Goal: Task Accomplishment & Management: Complete application form

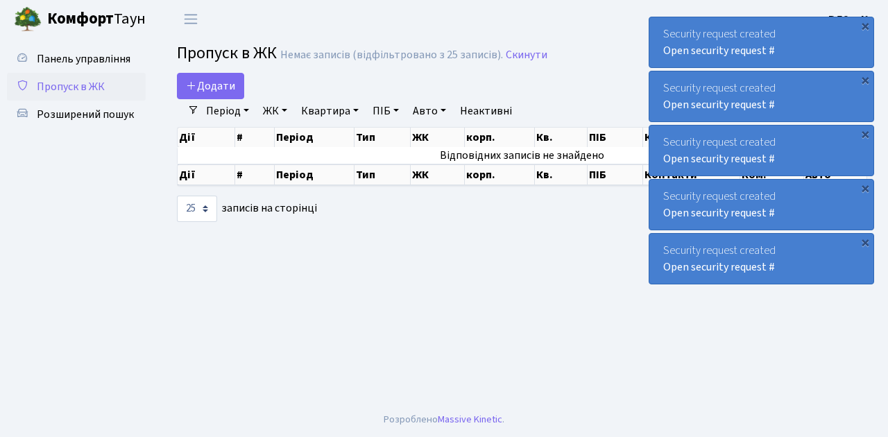
select select "25"
click at [87, 93] on span "Пропуск в ЖК" at bounding box center [71, 86] width 68 height 15
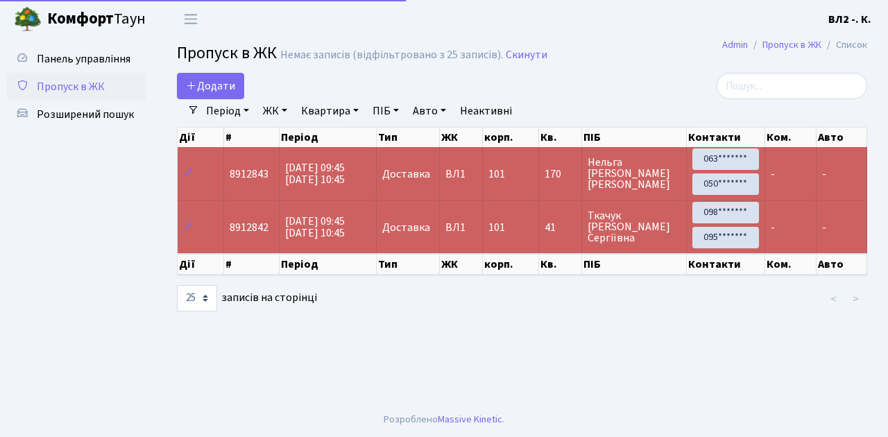
select select "25"
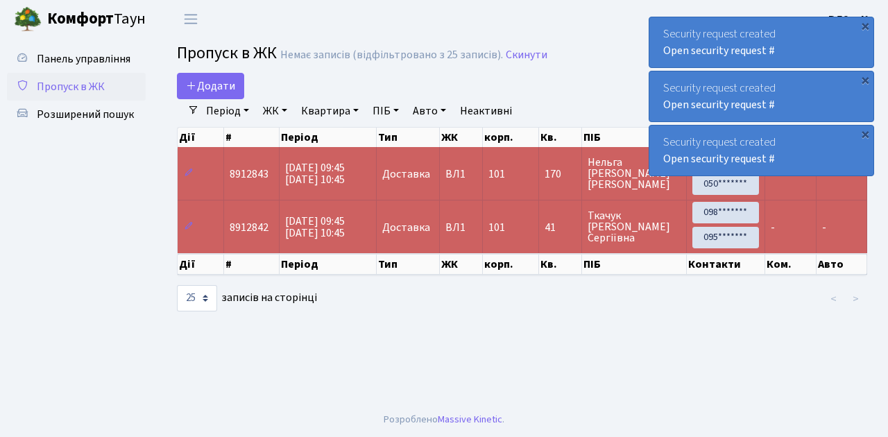
click at [79, 89] on span "Пропуск в ЖК" at bounding box center [71, 86] width 68 height 15
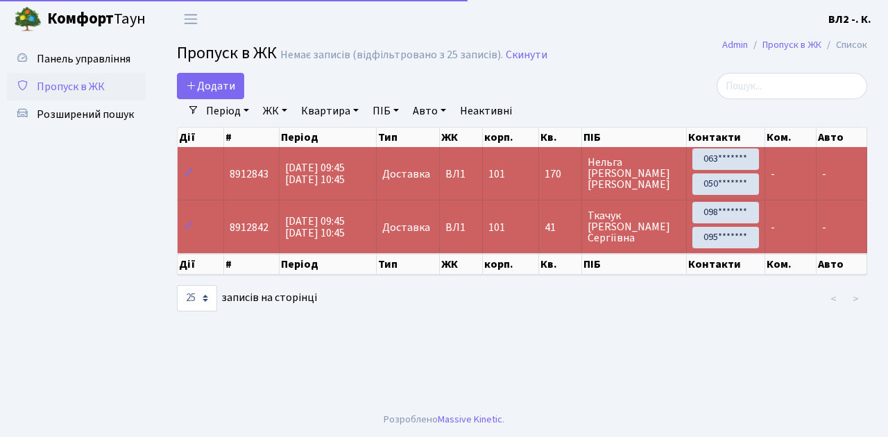
select select "25"
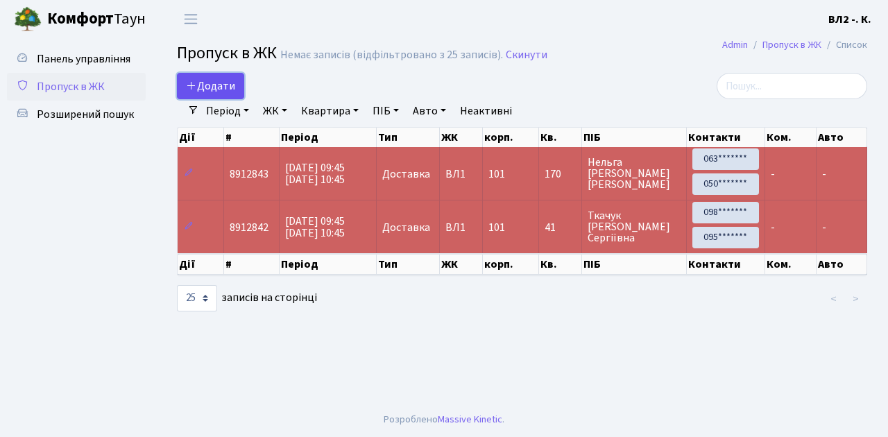
click at [218, 82] on span "Додати" at bounding box center [210, 85] width 49 height 15
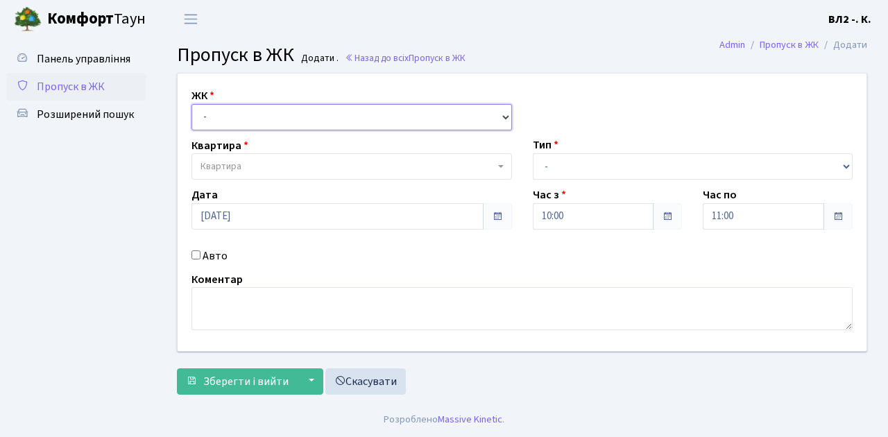
click at [222, 111] on select "- [STREET_ADDRESS][PERSON_NAME]" at bounding box center [351, 117] width 320 height 26
select select "317"
click at [191, 104] on select "- [STREET_ADDRESS][PERSON_NAME]" at bounding box center [351, 117] width 320 height 26
select select
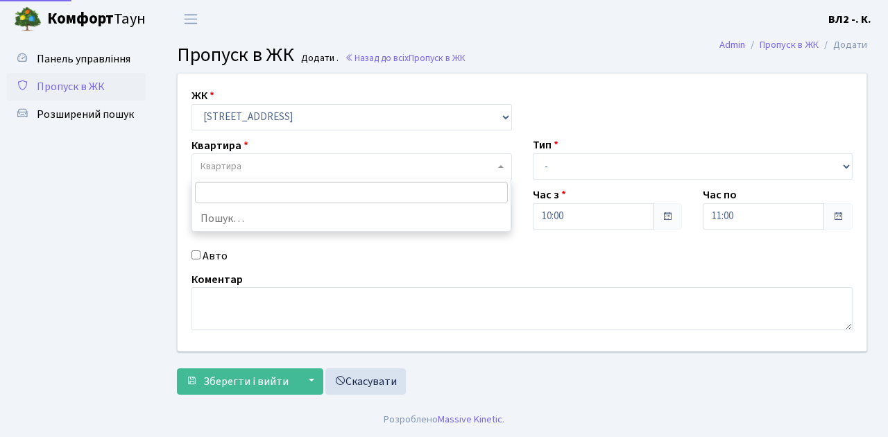
click at [284, 170] on span "Квартира" at bounding box center [347, 167] width 294 height 14
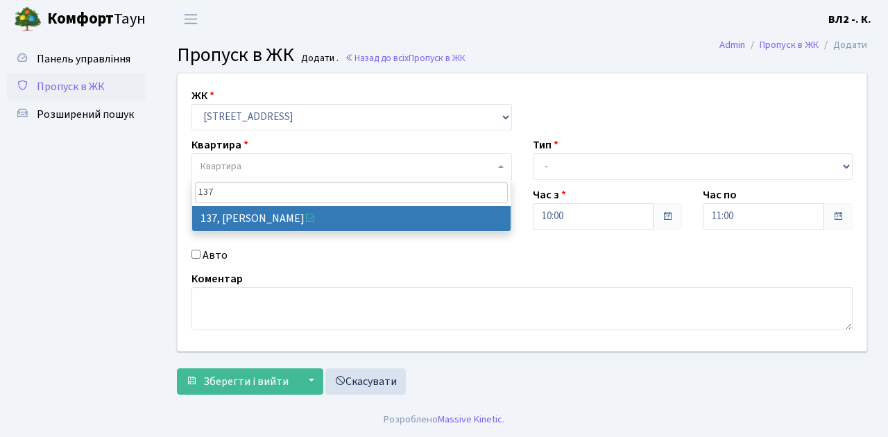
type input "137"
select select "38347"
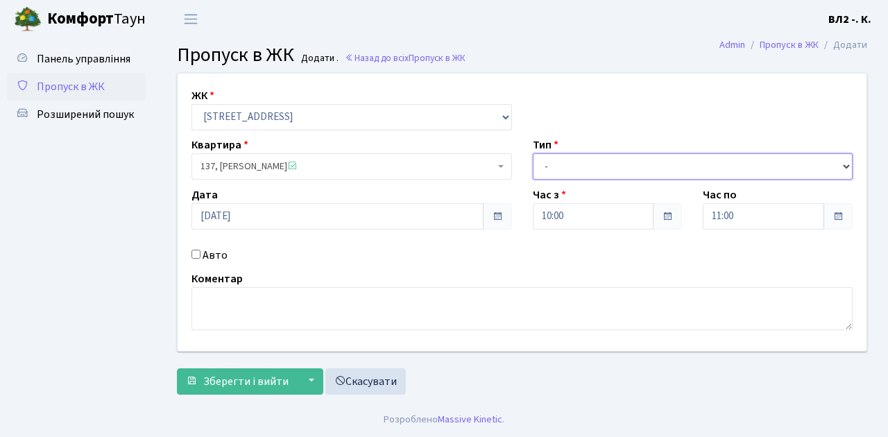
click at [576, 160] on select "- Доставка Таксі Гості Сервіс" at bounding box center [693, 166] width 320 height 26
select select "1"
click at [533, 153] on select "- Доставка Таксі Гості Сервіс" at bounding box center [693, 166] width 320 height 26
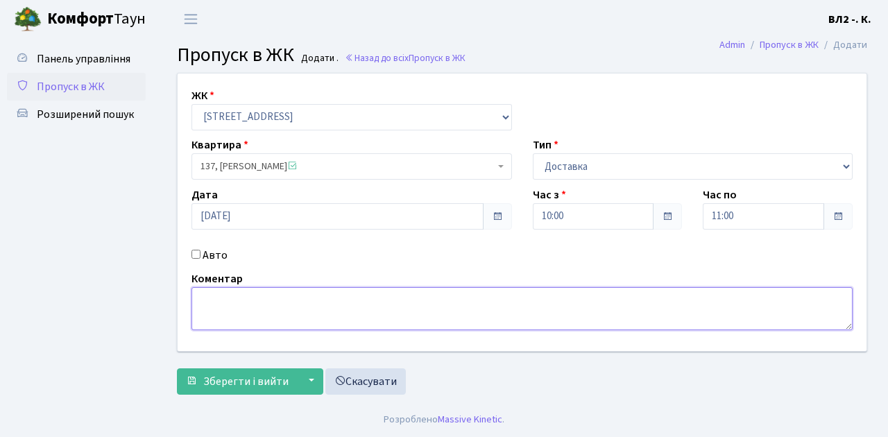
click at [221, 312] on textarea at bounding box center [521, 308] width 661 height 43
type textarea "Glovo"
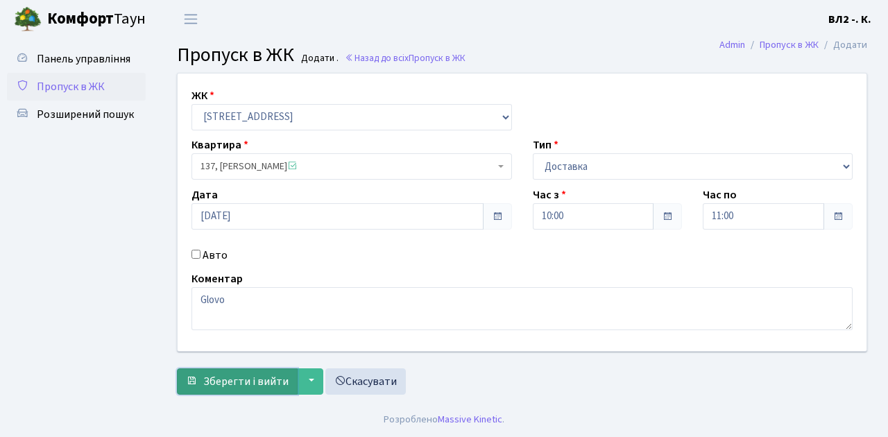
click at [259, 380] on span "Зберегти і вийти" at bounding box center [245, 381] width 85 height 15
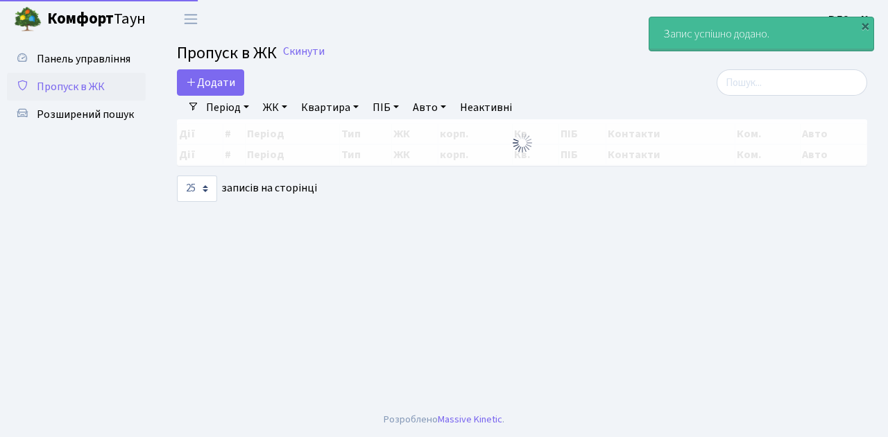
select select "25"
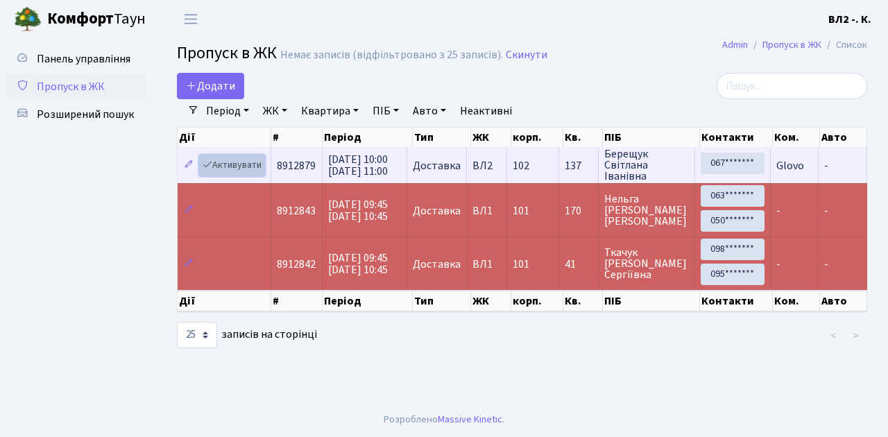
click at [243, 166] on link "Активувати" at bounding box center [232, 165] width 66 height 21
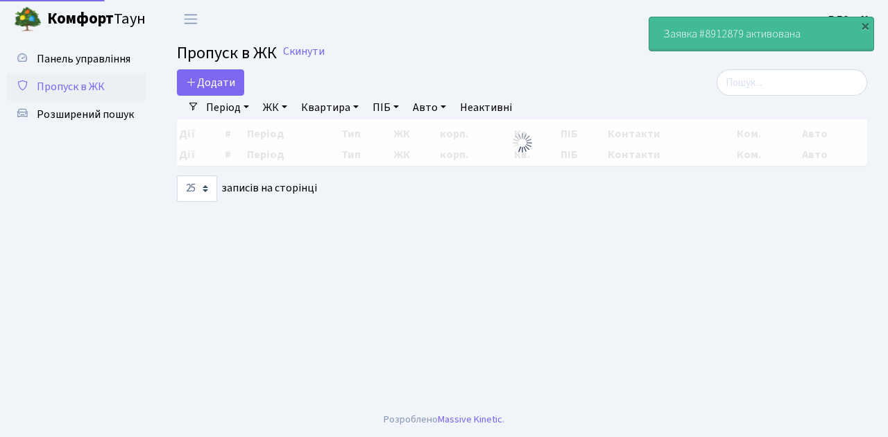
select select "25"
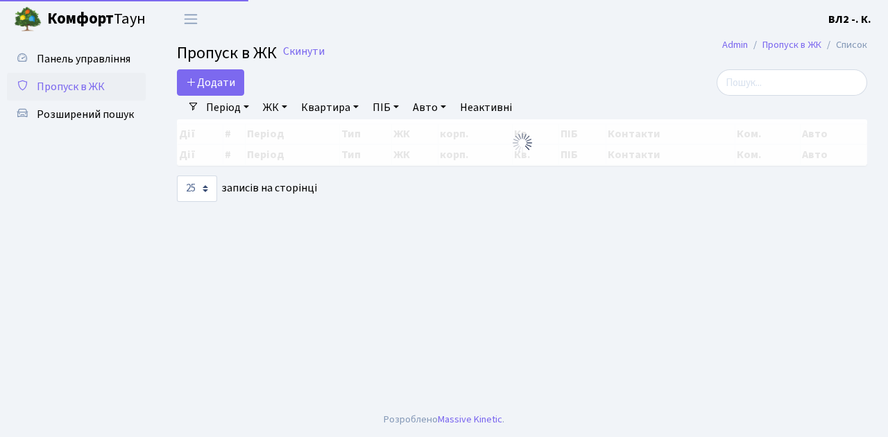
select select "25"
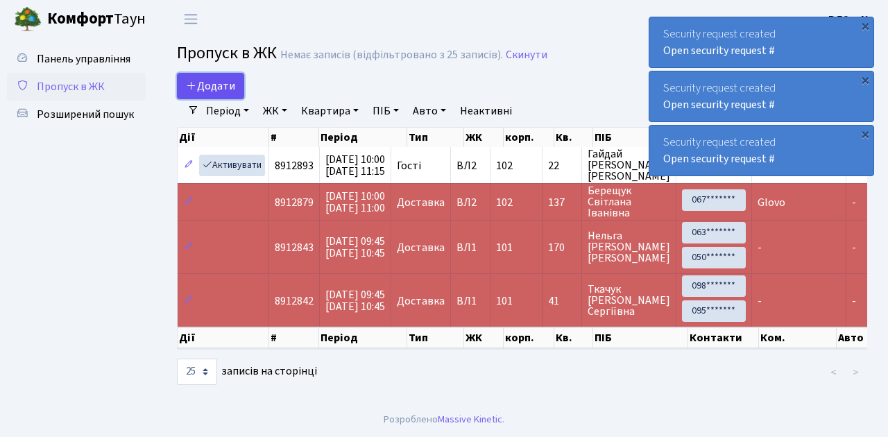
click at [232, 87] on span "Додати" at bounding box center [210, 85] width 49 height 15
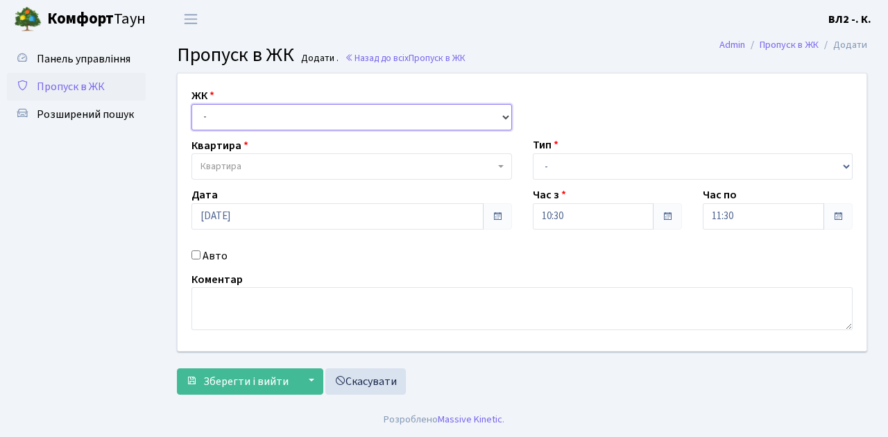
click at [250, 123] on select "- [STREET_ADDRESS][PERSON_NAME]" at bounding box center [351, 117] width 320 height 26
select select "317"
click at [191, 104] on select "- ВЛ1, Ужгородський пров., 4/1 ВЛ2, Голосіївський просп., 76 ВЛ3, пр.Голосіївсь…" at bounding box center [351, 117] width 320 height 26
select select
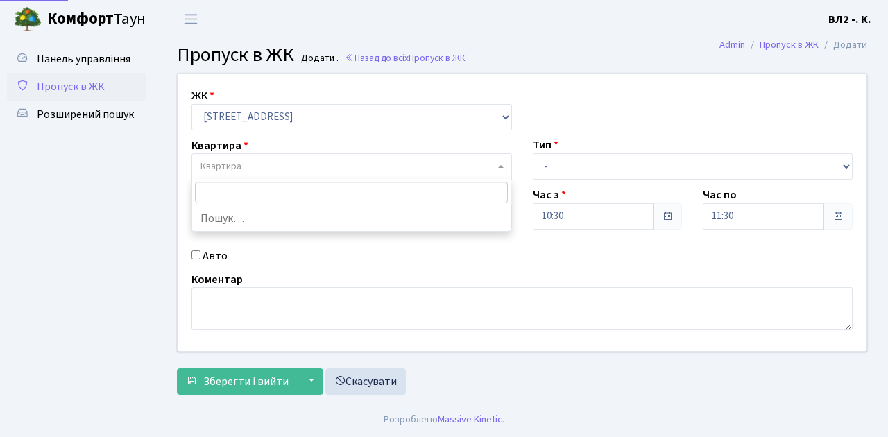
click at [254, 171] on span "Квартира" at bounding box center [347, 167] width 294 height 14
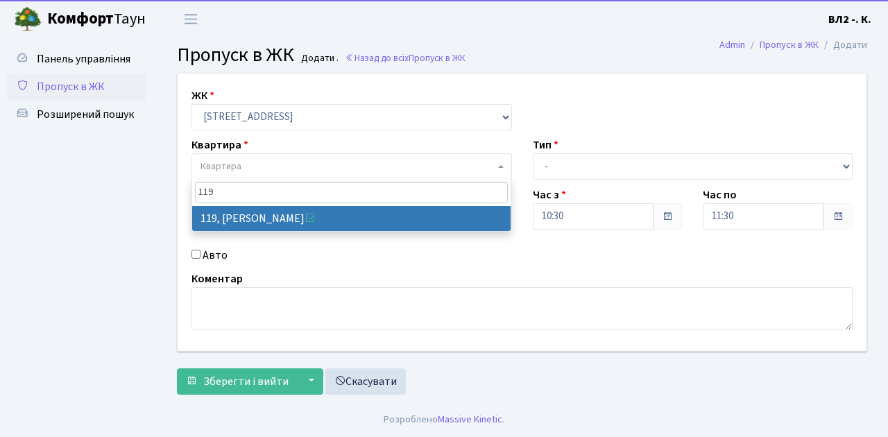
type input "119"
select select "38293"
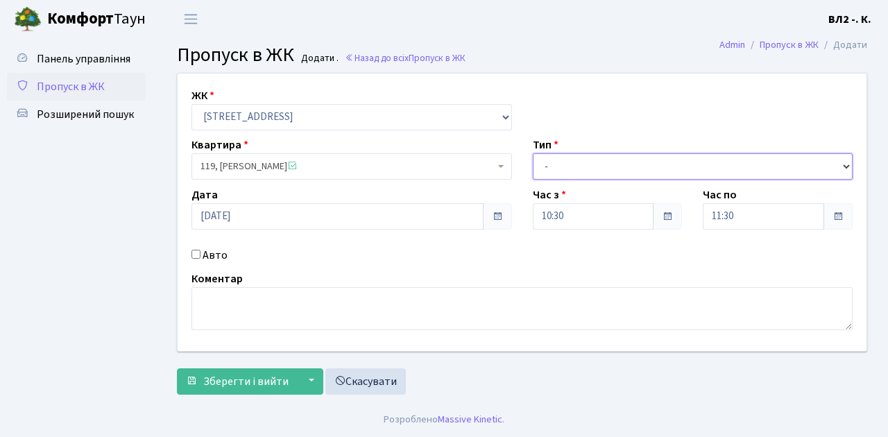
click at [597, 169] on select "- Доставка Таксі Гості Сервіс" at bounding box center [693, 166] width 320 height 26
select select "1"
click at [533, 153] on select "- Доставка Таксі Гості Сервіс" at bounding box center [693, 166] width 320 height 26
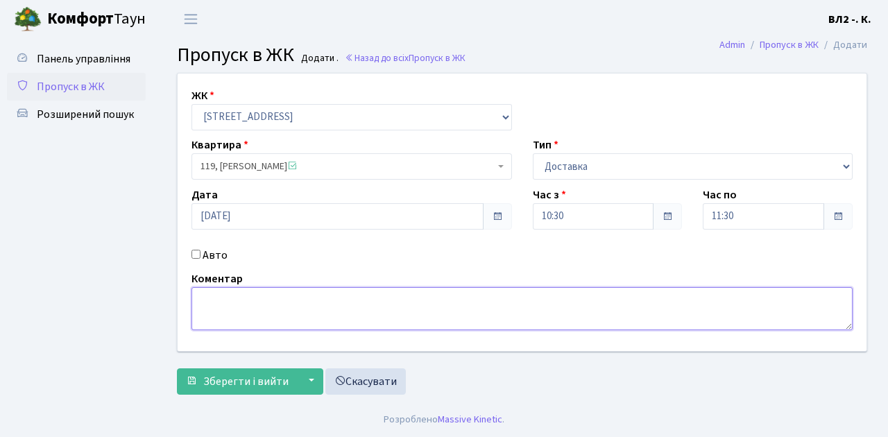
click at [256, 306] on textarea at bounding box center [521, 308] width 661 height 43
type textarea "Bolt"
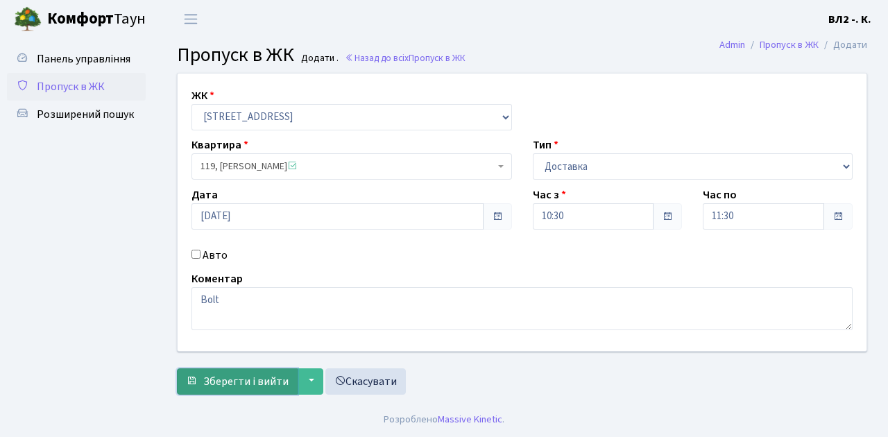
click at [253, 383] on span "Зберегти і вийти" at bounding box center [245, 381] width 85 height 15
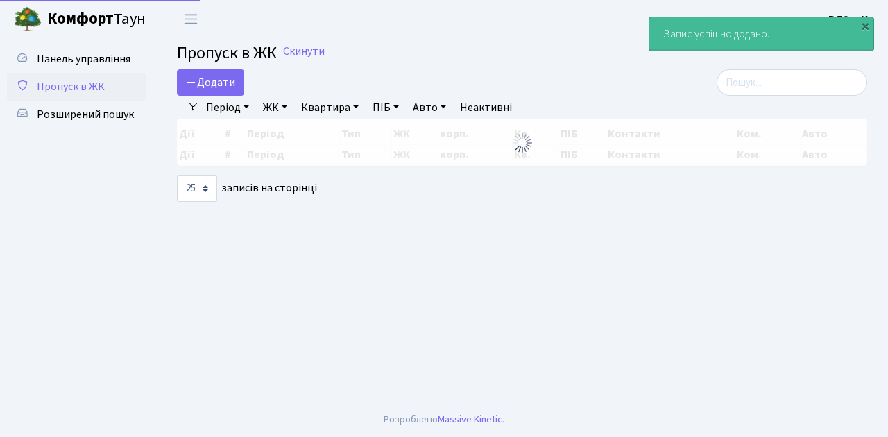
select select "25"
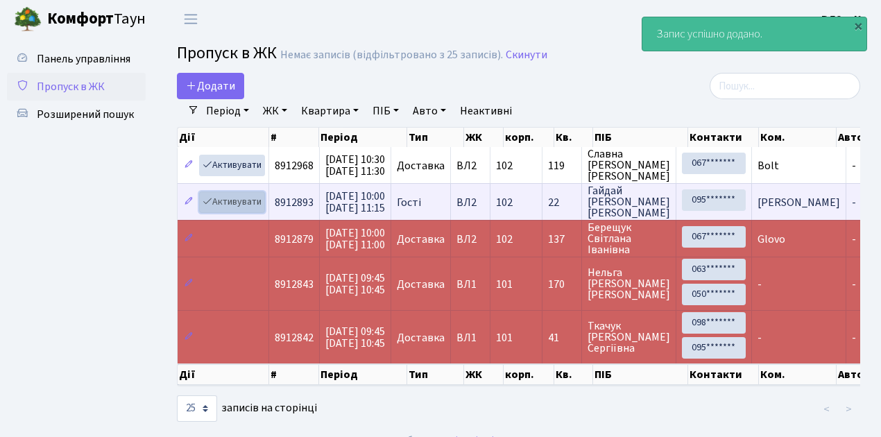
click at [246, 202] on link "Активувати" at bounding box center [232, 201] width 66 height 21
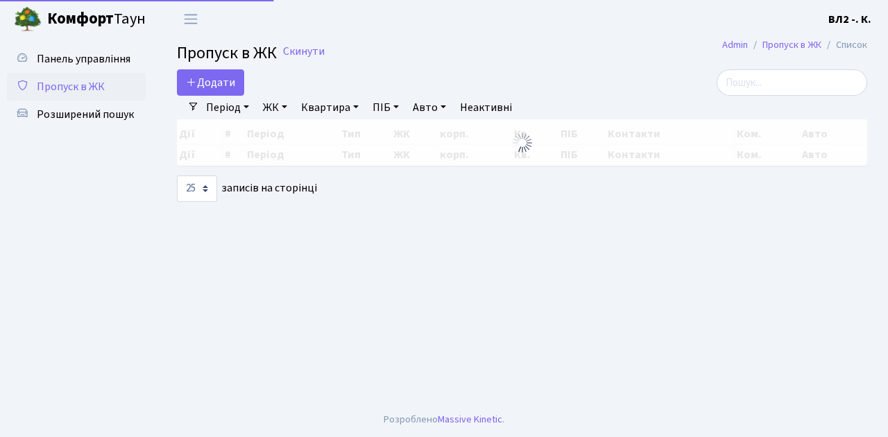
select select "25"
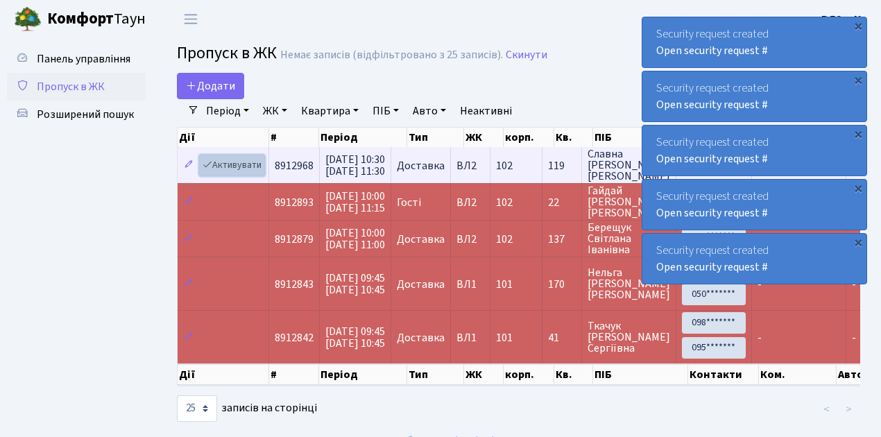
click at [229, 165] on link "Активувати" at bounding box center [232, 165] width 66 height 21
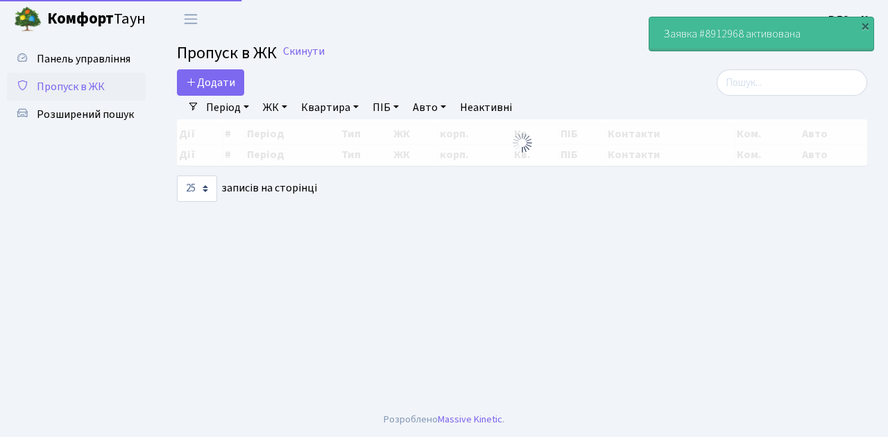
select select "25"
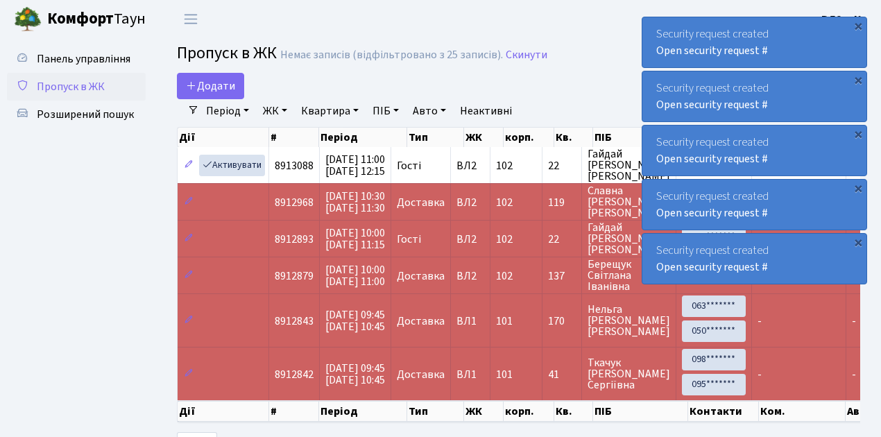
click at [136, 173] on ul "Панель управління Пропуск в ЖК Розширений пошук" at bounding box center [76, 249] width 139 height 408
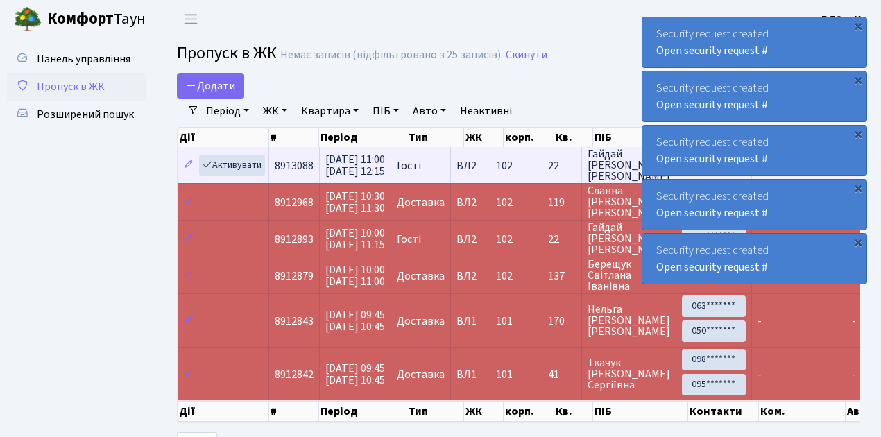
click at [374, 159] on span "24.08.2025 11:00 24.08.2025 12:15" at bounding box center [355, 165] width 60 height 27
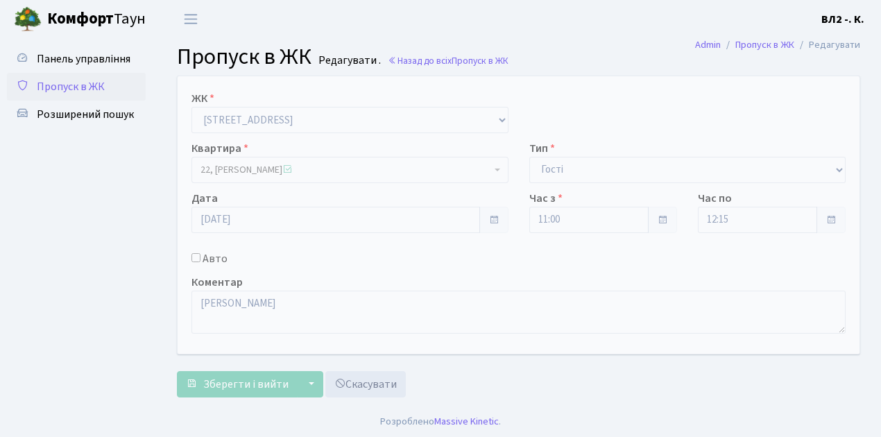
click at [70, 92] on span "Пропуск в ЖК" at bounding box center [71, 86] width 68 height 15
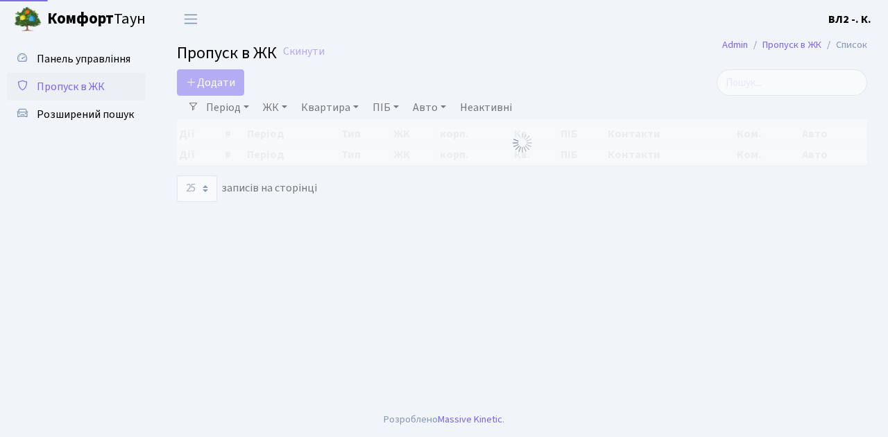
select select "25"
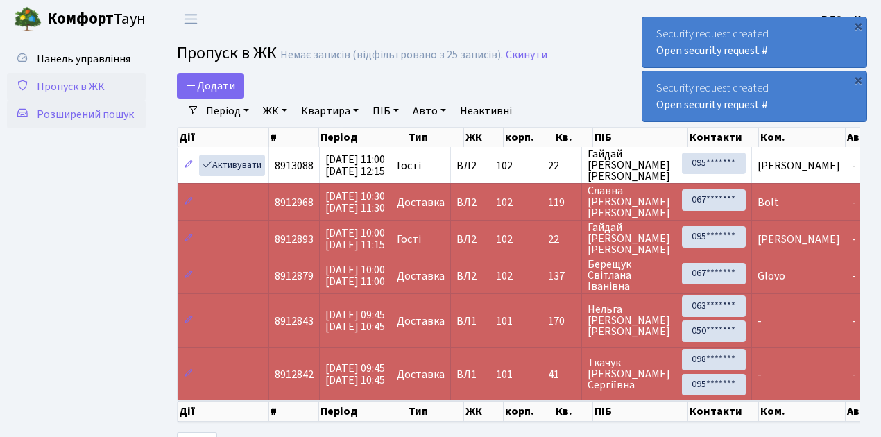
click at [112, 115] on span "Розширений пошук" at bounding box center [85, 114] width 97 height 15
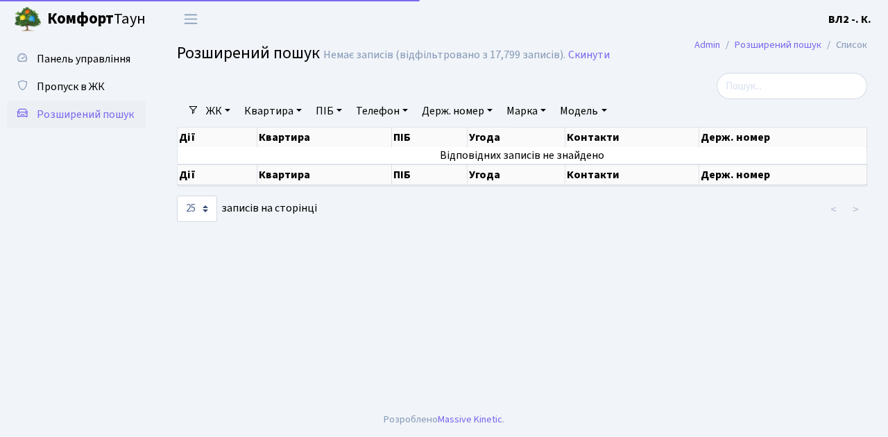
select select "25"
click at [89, 85] on span "Пропуск в ЖК" at bounding box center [71, 86] width 68 height 15
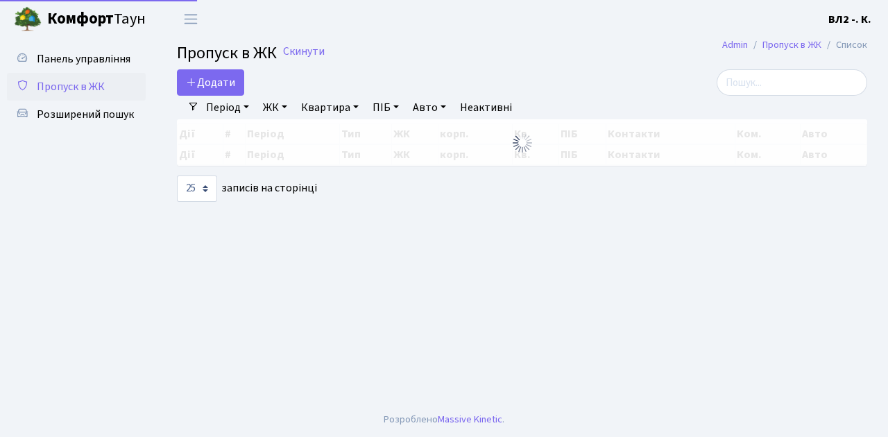
select select "25"
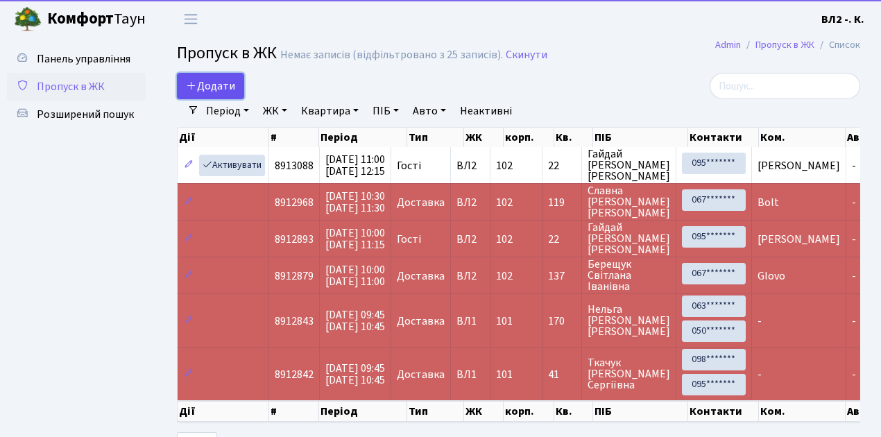
click at [230, 85] on span "Додати" at bounding box center [210, 85] width 49 height 15
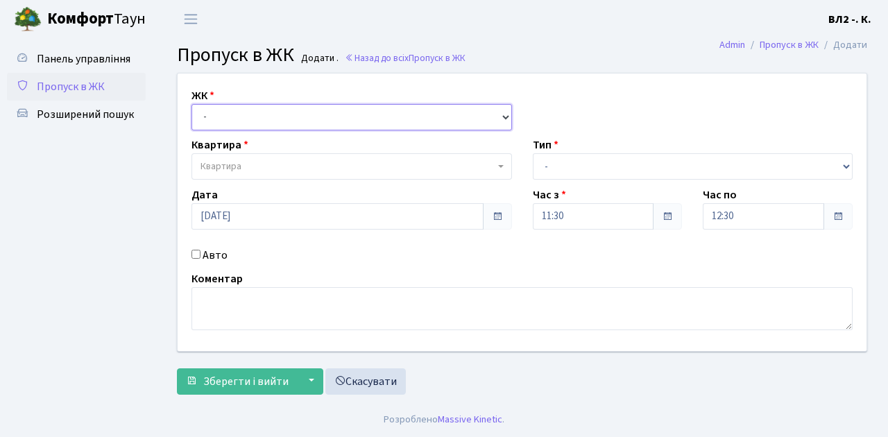
click at [265, 118] on select "- [STREET_ADDRESS][PERSON_NAME]" at bounding box center [351, 117] width 320 height 26
click at [66, 88] on span "Пропуск в ЖК" at bounding box center [71, 86] width 68 height 15
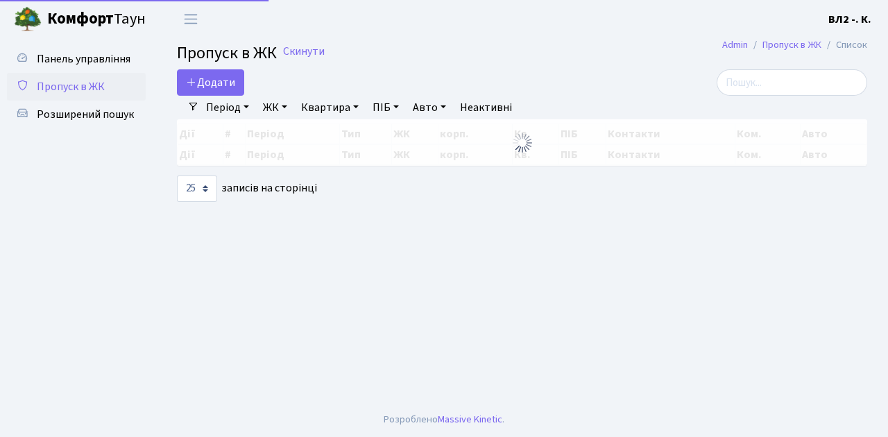
select select "25"
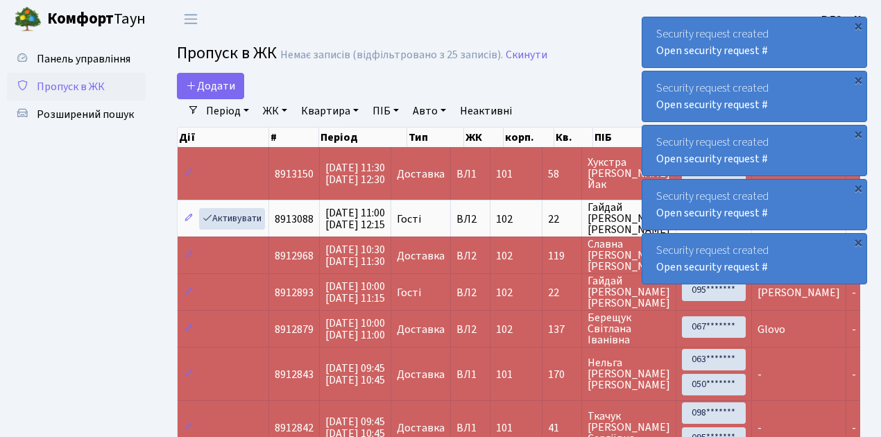
click at [98, 88] on span "Пропуск в ЖК" at bounding box center [71, 86] width 68 height 15
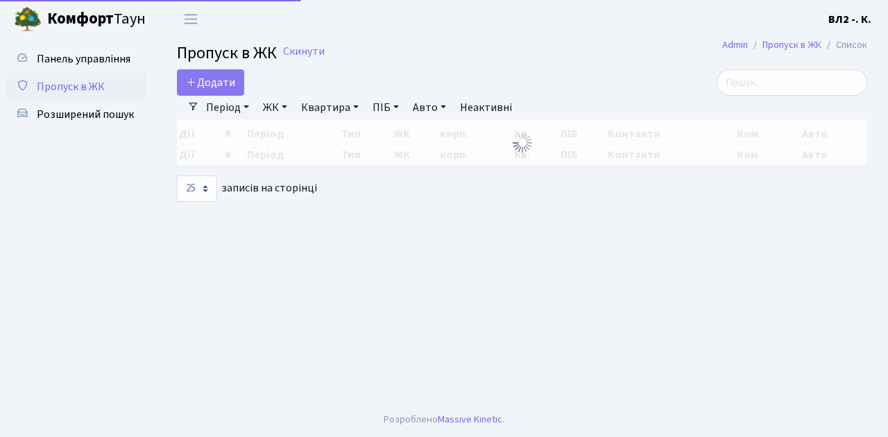
select select "25"
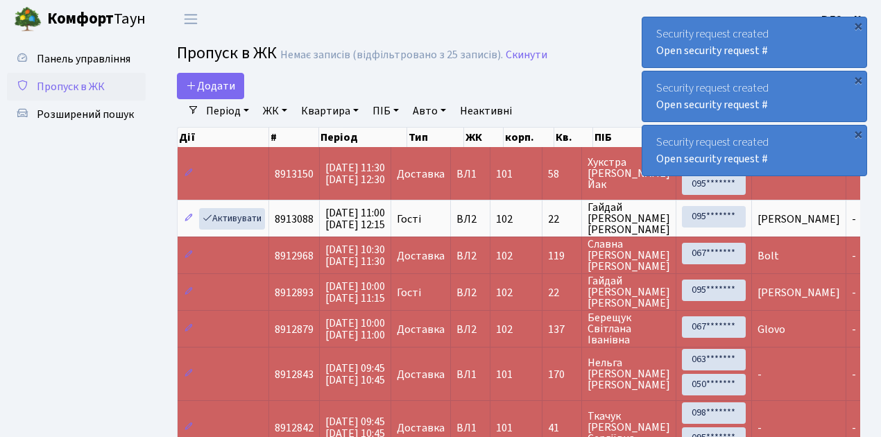
click at [81, 87] on span "Пропуск в ЖК" at bounding box center [71, 86] width 68 height 15
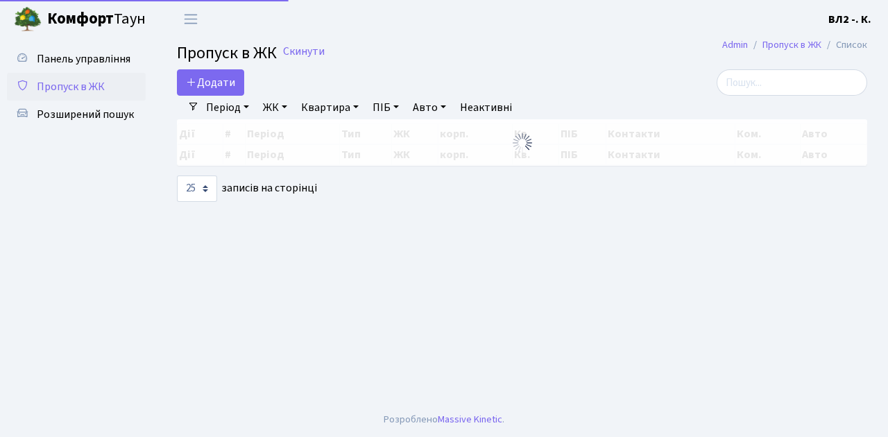
select select "25"
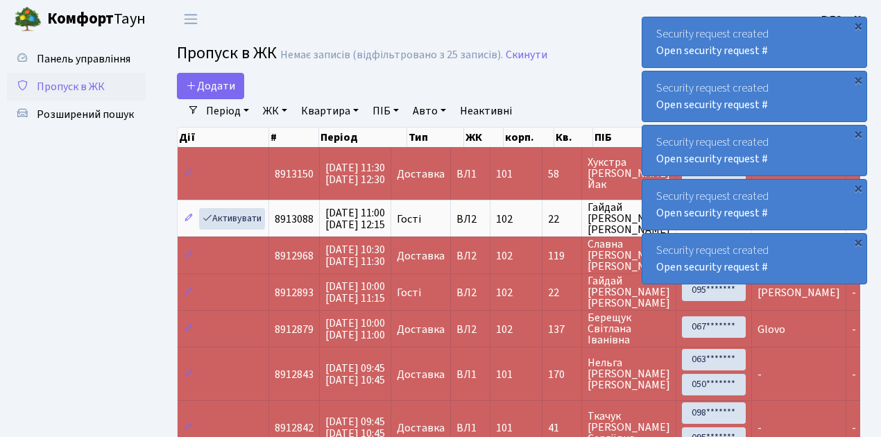
click at [79, 90] on span "Пропуск в ЖК" at bounding box center [71, 86] width 68 height 15
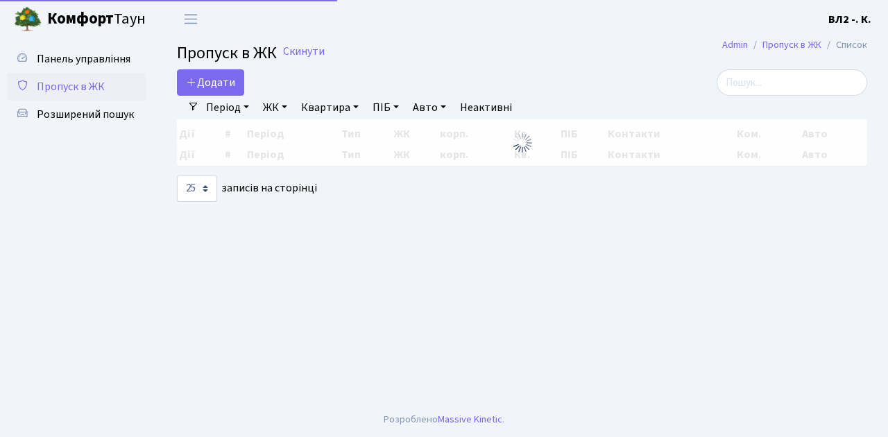
select select "25"
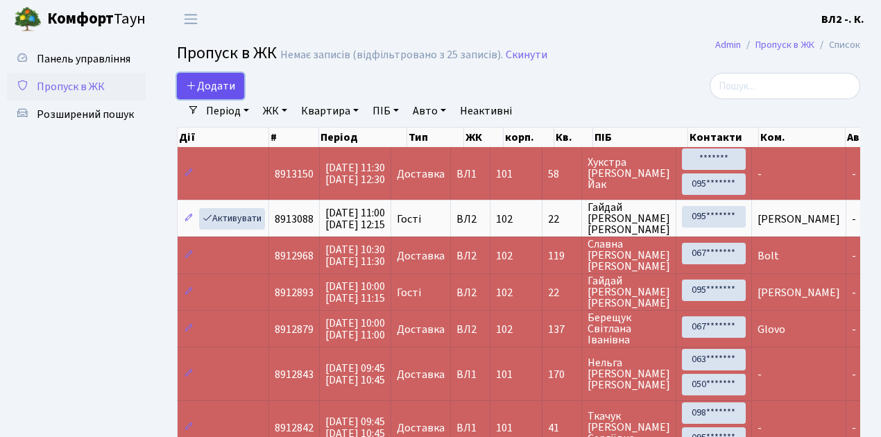
click at [216, 83] on span "Додати" at bounding box center [210, 85] width 49 height 15
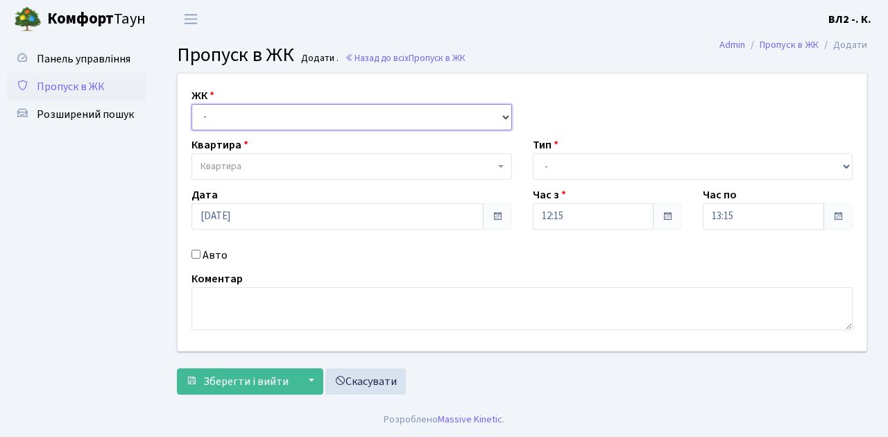
click at [233, 118] on select "- [STREET_ADDRESS][PERSON_NAME]" at bounding box center [351, 117] width 320 height 26
select select "317"
click at [191, 104] on select "- ВЛ1, Ужгородський пров., 4/1 ВЛ2, Голосіївський просп., 76 ВЛ3, пр.Голосіївсь…" at bounding box center [351, 117] width 320 height 26
select select
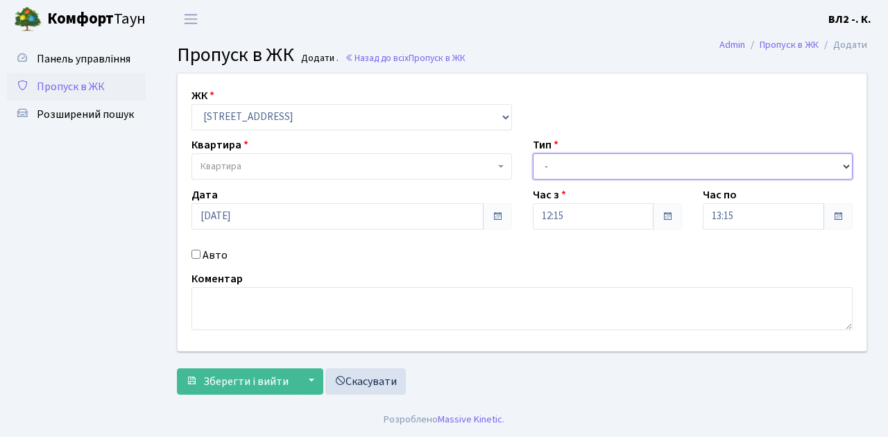
click at [546, 168] on select "- Доставка Таксі Гості Сервіс" at bounding box center [693, 166] width 320 height 26
select select "1"
click at [533, 153] on select "- Доставка Таксі Гості Сервіс" at bounding box center [693, 166] width 320 height 26
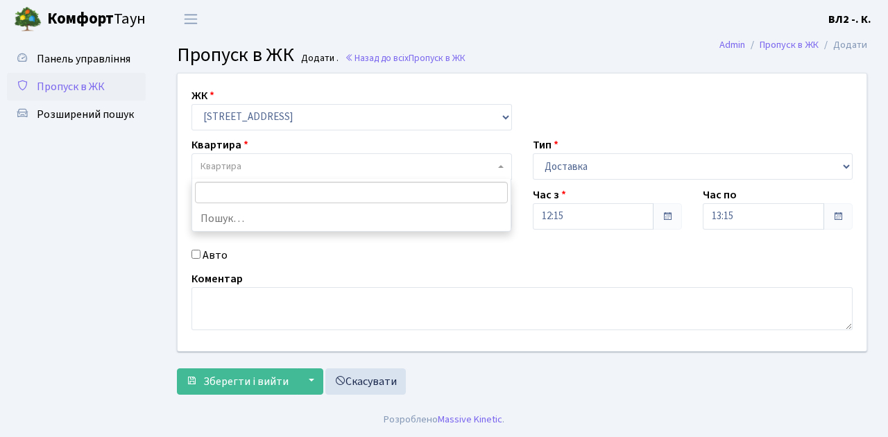
click at [250, 169] on span "Квартира" at bounding box center [347, 167] width 294 height 14
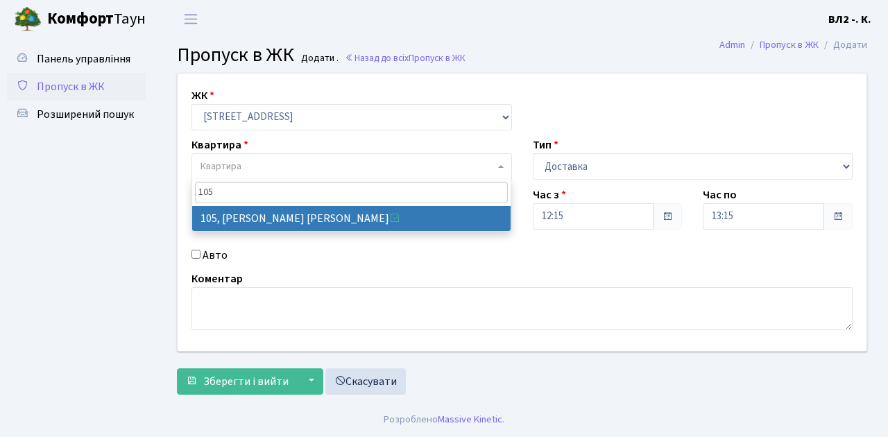
type input "105"
select select "38251"
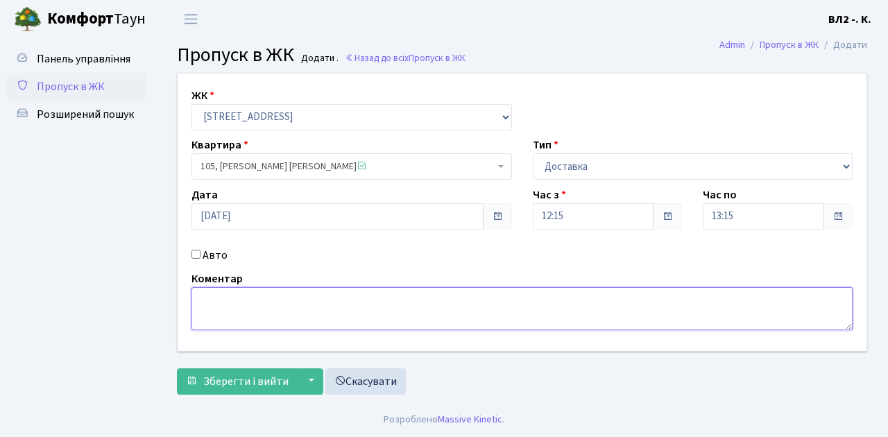
click at [228, 301] on textarea at bounding box center [521, 308] width 661 height 43
type textarea "Domino's"
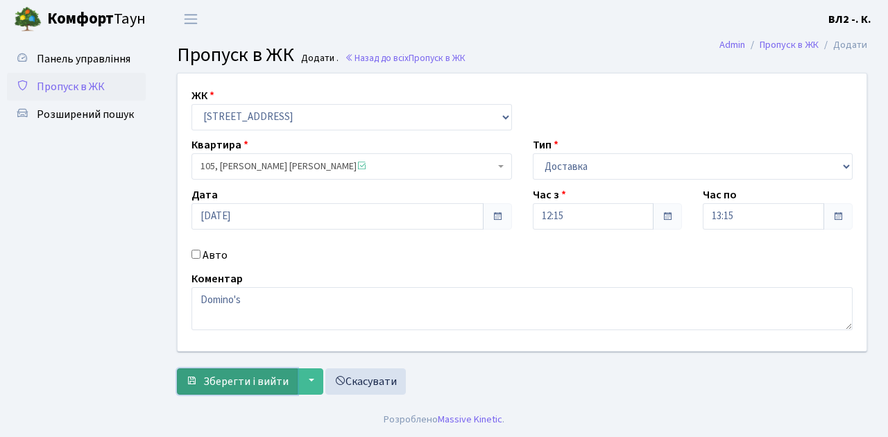
click at [229, 377] on span "Зберегти і вийти" at bounding box center [245, 381] width 85 height 15
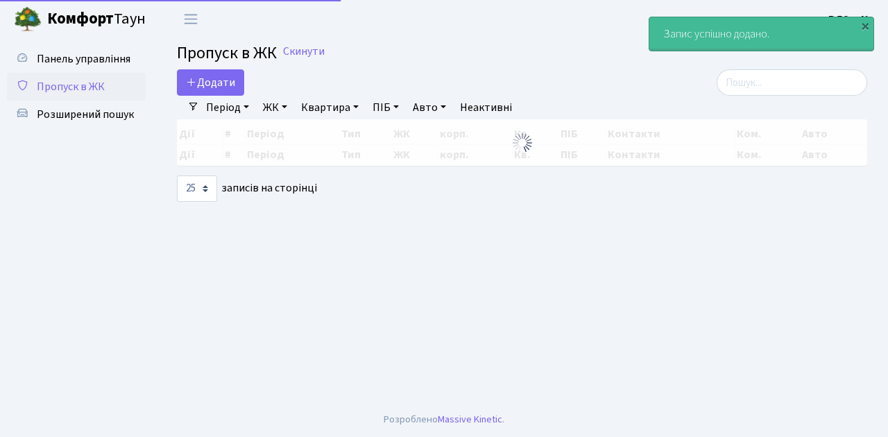
select select "25"
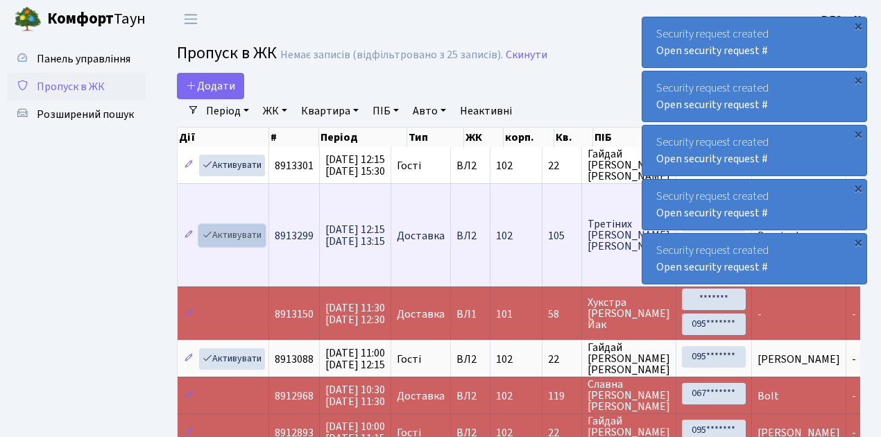
click at [239, 240] on link "Активувати" at bounding box center [232, 235] width 66 height 21
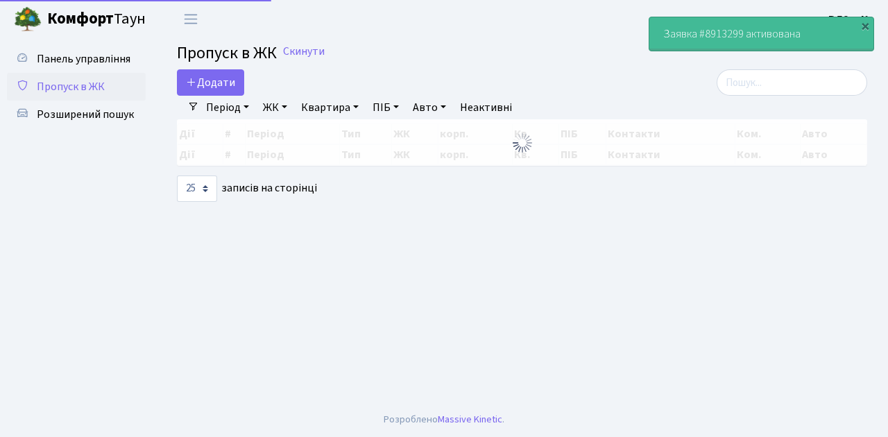
select select "25"
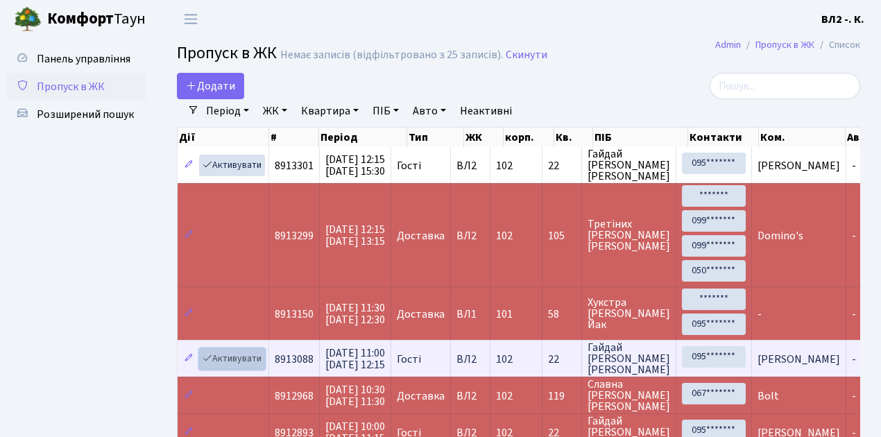
click at [238, 352] on link "Активувати" at bounding box center [232, 358] width 66 height 21
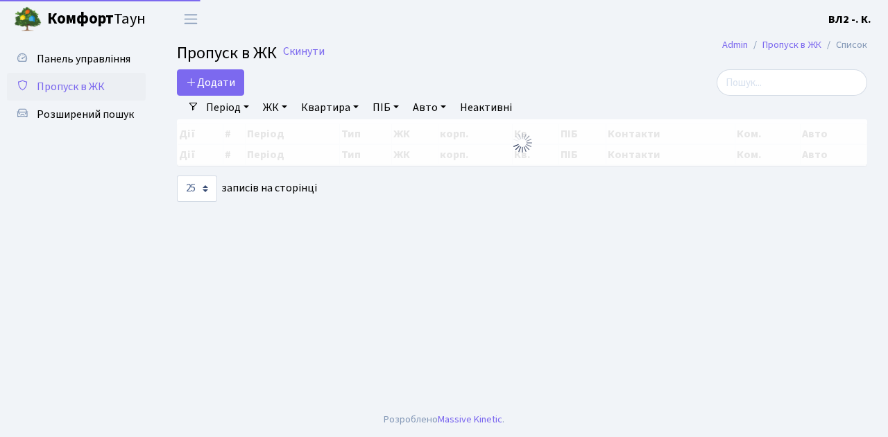
select select "25"
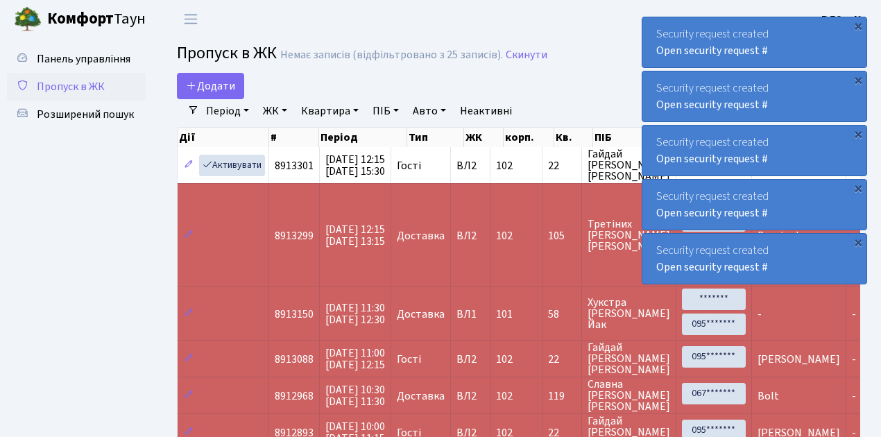
click at [82, 87] on span "Пропуск в ЖК" at bounding box center [71, 86] width 68 height 15
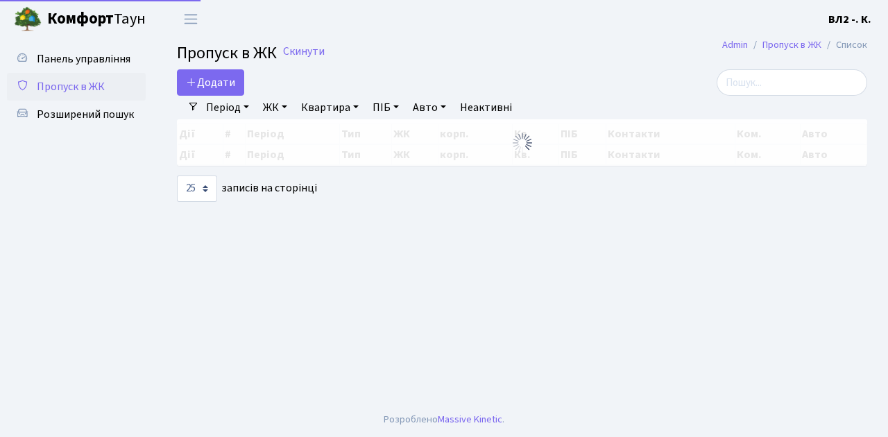
select select "25"
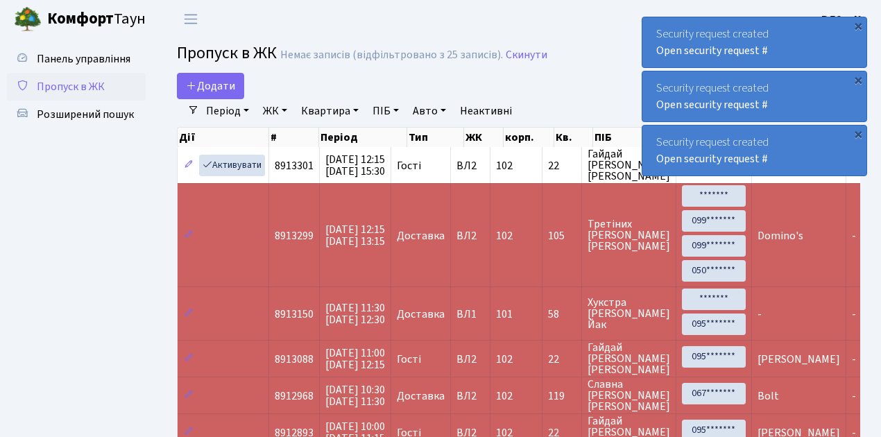
click at [84, 83] on span "Пропуск в ЖК" at bounding box center [71, 86] width 68 height 15
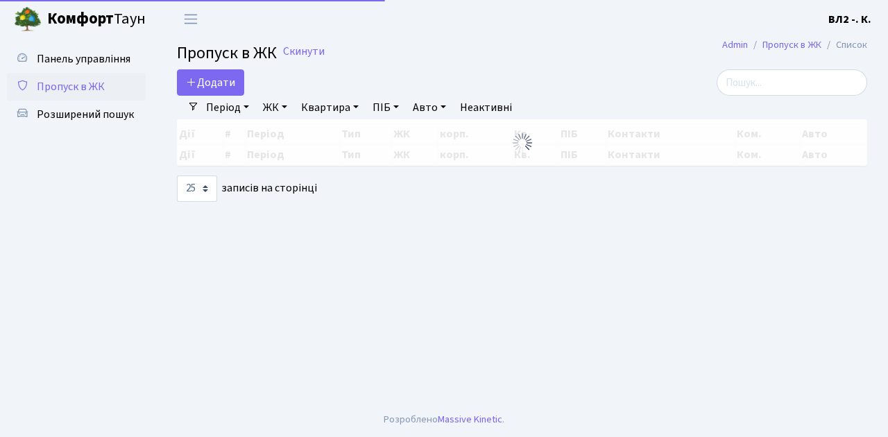
select select "25"
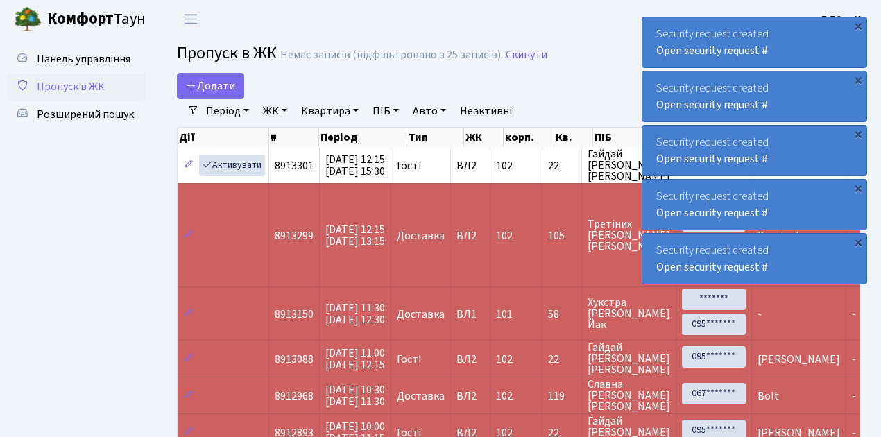
click at [92, 89] on span "Пропуск в ЖК" at bounding box center [71, 86] width 68 height 15
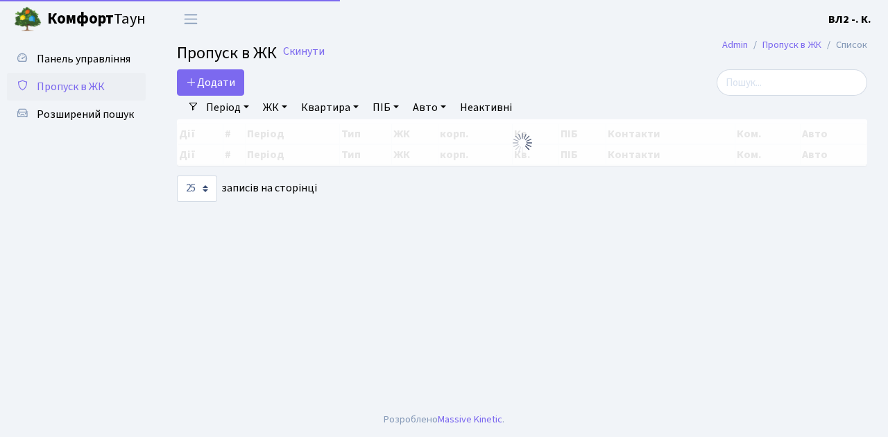
select select "25"
